Goal: Navigation & Orientation: Find specific page/section

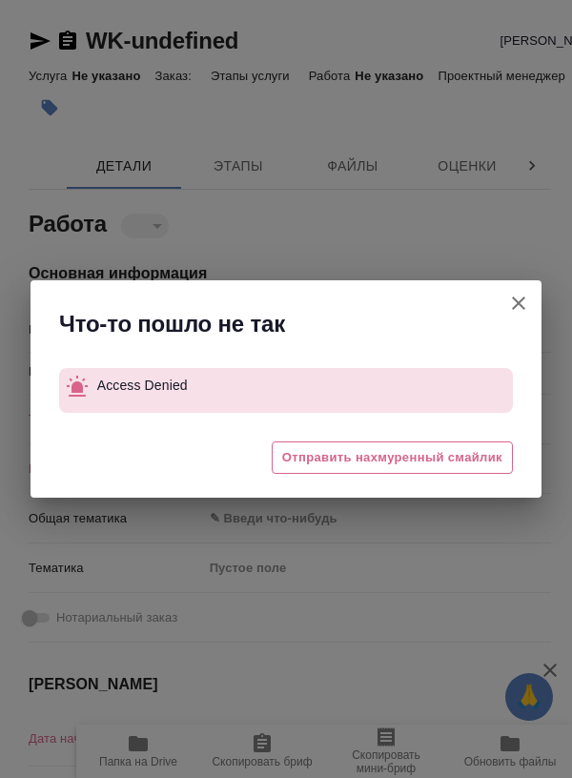
type textarea "x"
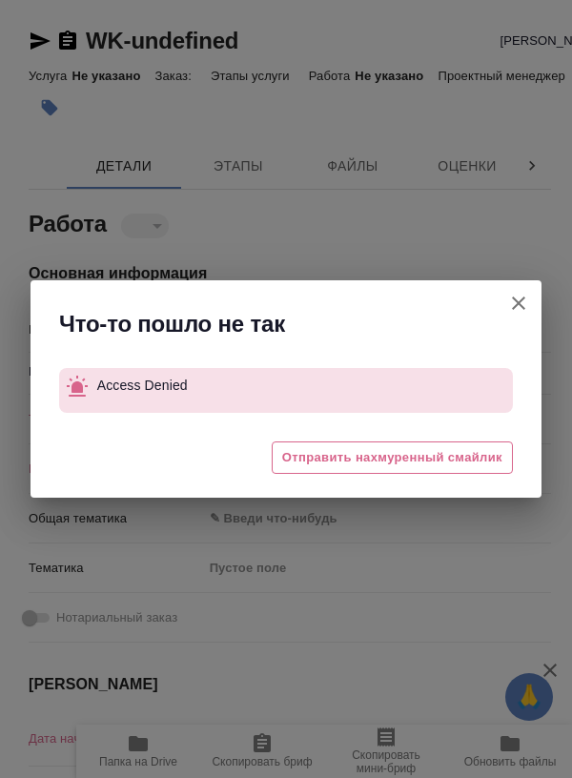
click at [522, 301] on icon "button" at bounding box center [518, 303] width 23 height 23
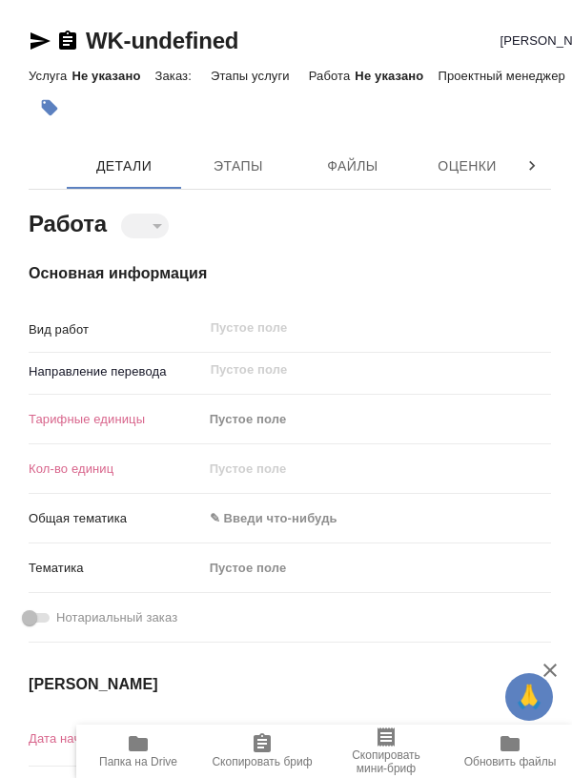
type textarea "x"
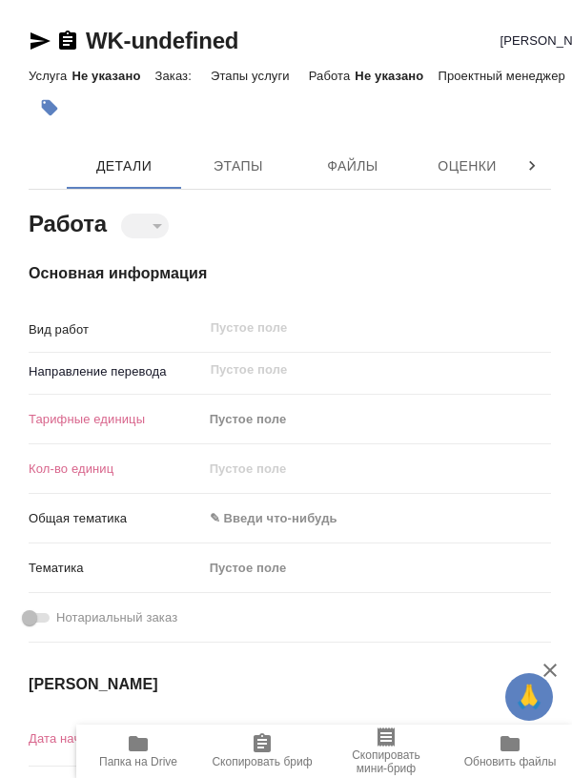
scroll to position [0, 1]
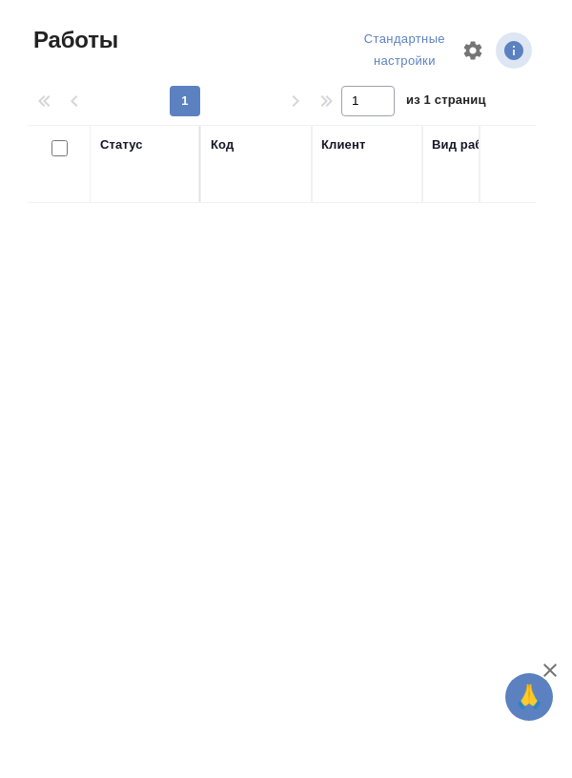
click at [476, 49] on icon "button" at bounding box center [473, 50] width 18 height 18
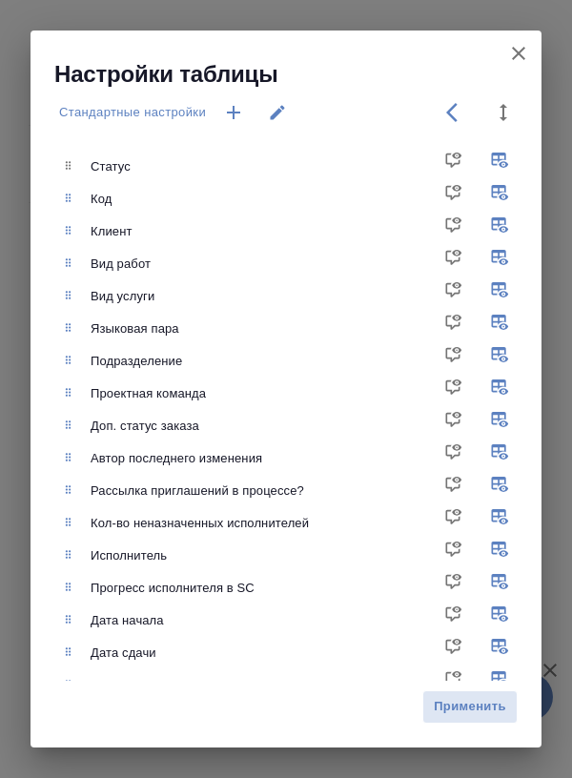
click at [561, 329] on div "Настройки таблицы Стандартные настройки Статус Код Клиент Вид работ Вид услуги …" at bounding box center [286, 389] width 572 height 778
click at [517, 62] on icon "button" at bounding box center [518, 53] width 23 height 23
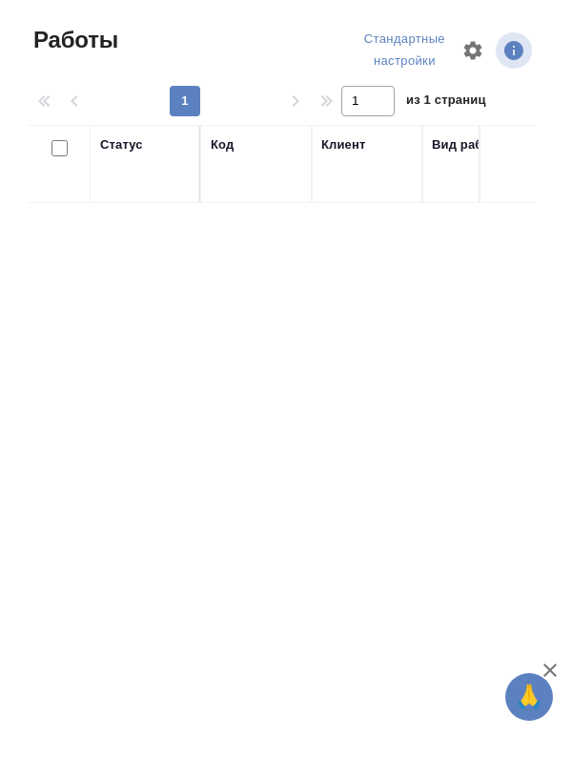
click at [133, 189] on div "Статус" at bounding box center [145, 163] width 90 height 57
click at [131, 176] on div "Статус" at bounding box center [145, 163] width 90 height 57
click at [123, 164] on div "Статус" at bounding box center [145, 163] width 90 height 57
click at [134, 151] on div "Статус" at bounding box center [121, 144] width 43 height 19
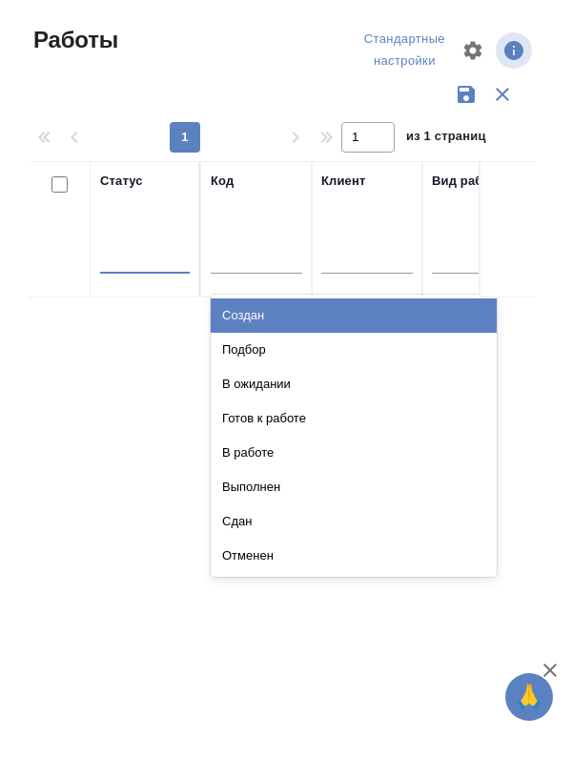
click at [275, 347] on div "Подбор" at bounding box center [354, 350] width 286 height 34
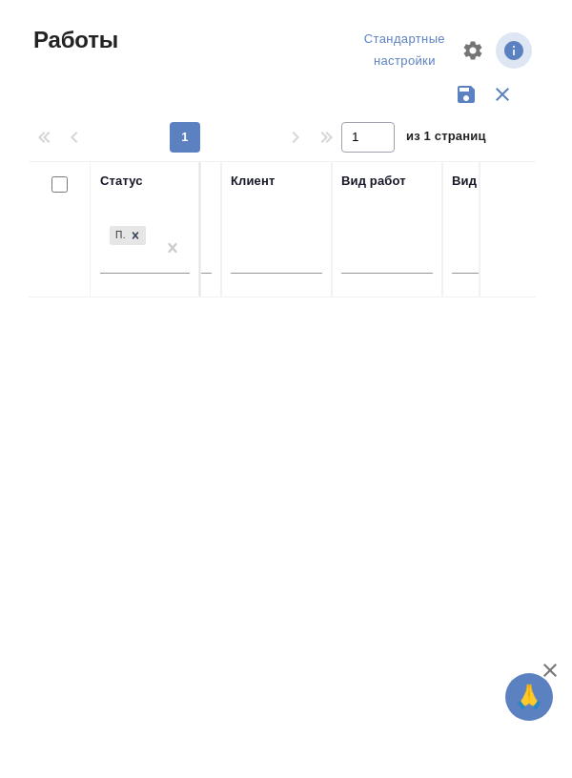
scroll to position [0, 87]
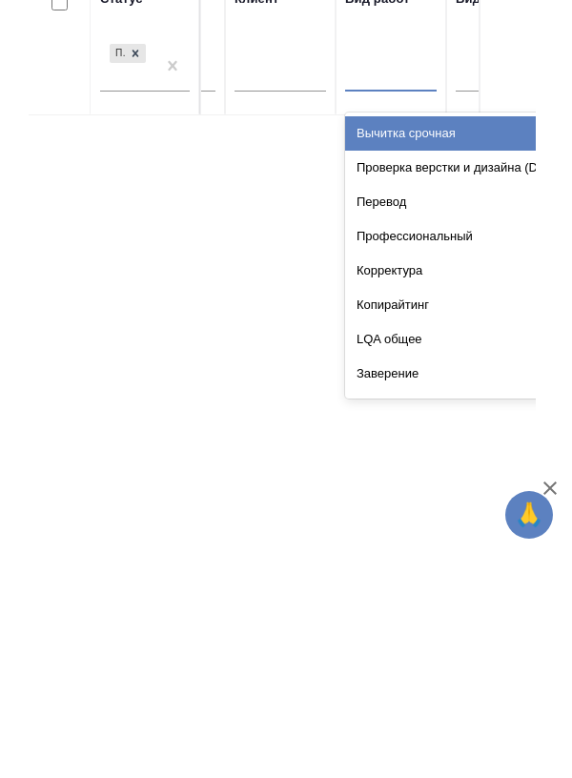
click at [420, 390] on div "Перевод" at bounding box center [488, 384] width 286 height 34
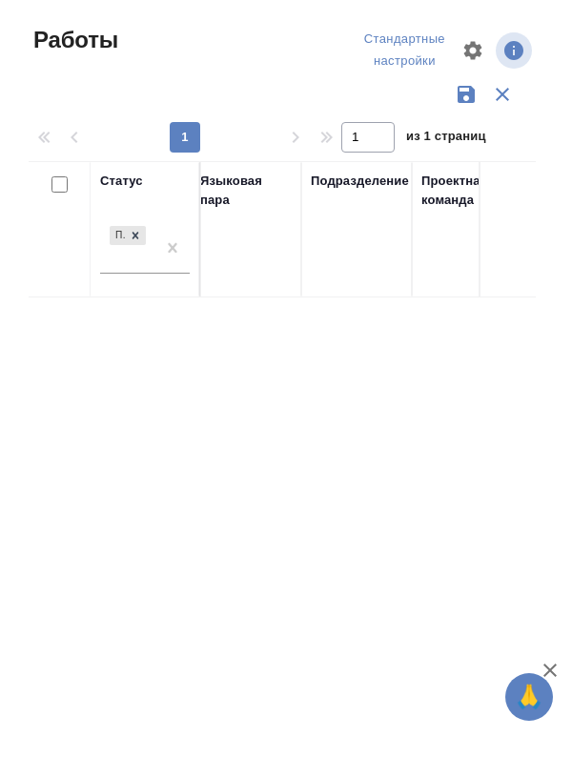
scroll to position [0, 455]
click at [355, 259] on div "Подразделение" at bounding box center [355, 230] width 92 height 116
click at [363, 214] on div "Подразделение" at bounding box center [355, 230] width 92 height 116
click at [349, 255] on div "Подразделение" at bounding box center [355, 230] width 92 height 116
click at [375, 290] on th "Подразделение" at bounding box center [354, 229] width 111 height 137
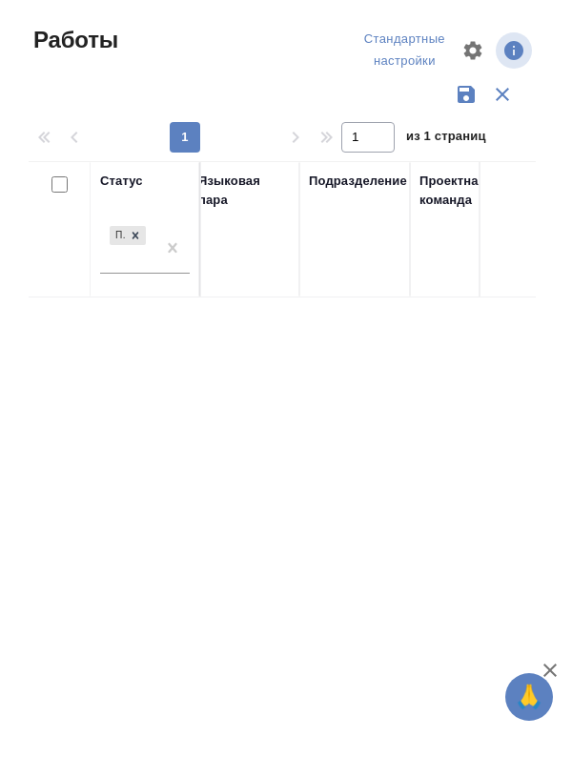
click at [350, 276] on div "Подразделение" at bounding box center [355, 230] width 92 height 116
click at [353, 275] on div "Подразделение" at bounding box center [355, 230] width 92 height 116
click at [343, 271] on div "Подразделение" at bounding box center [355, 230] width 92 height 116
